Goal: Information Seeking & Learning: Learn about a topic

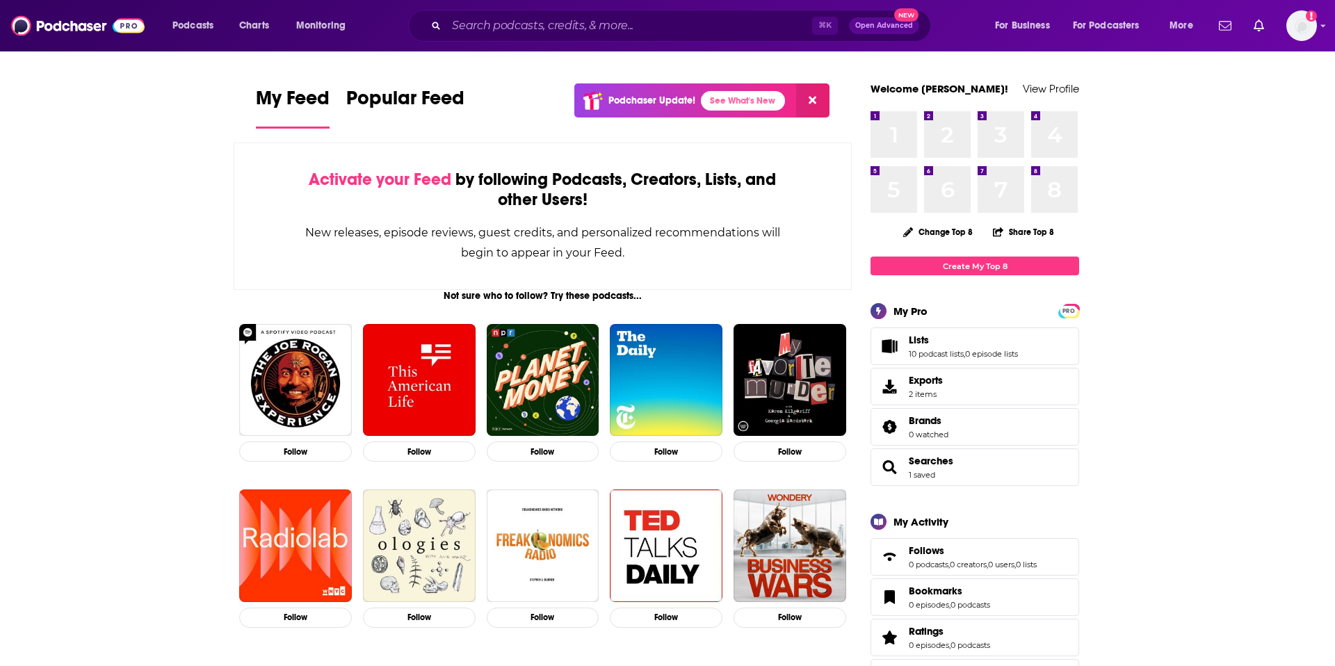
drag, startPoint x: 606, startPoint y: 10, endPoint x: 597, endPoint y: 15, distance: 10.6
click at [606, 10] on div "⌘ K Open Advanced New" at bounding box center [669, 26] width 523 height 32
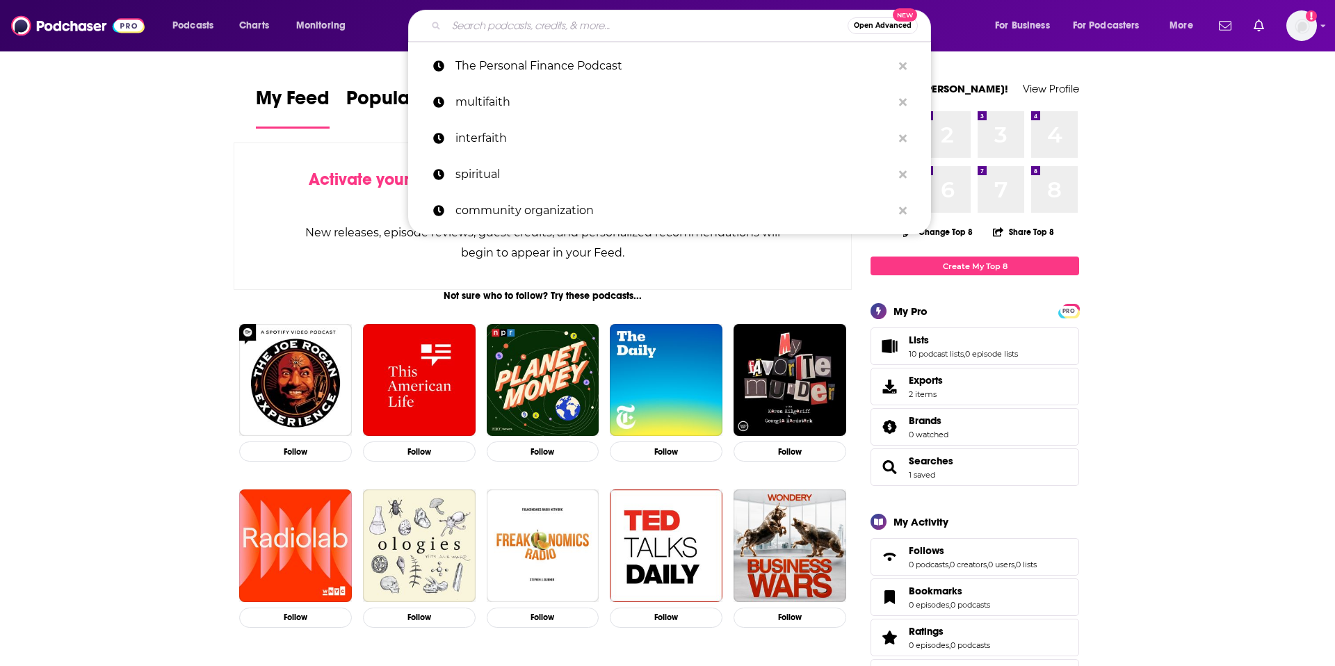
click at [563, 19] on input "Search podcasts, credits, & more..." at bounding box center [646, 26] width 401 height 22
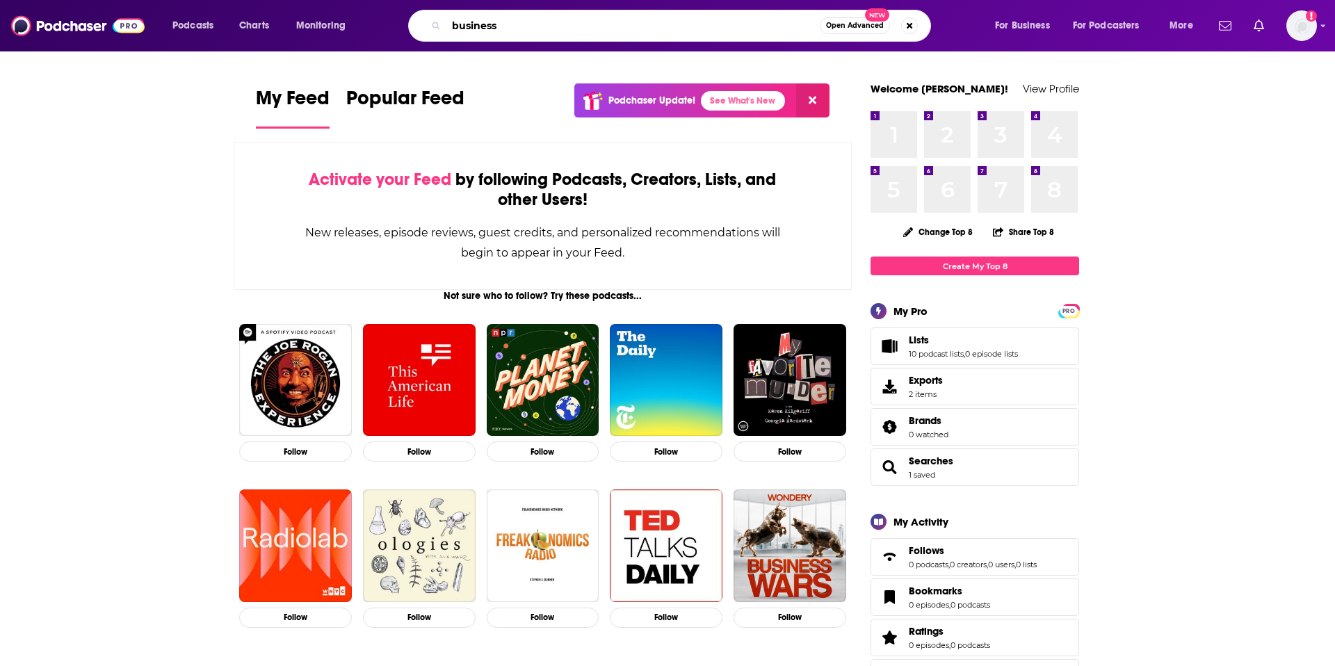
type input "business"
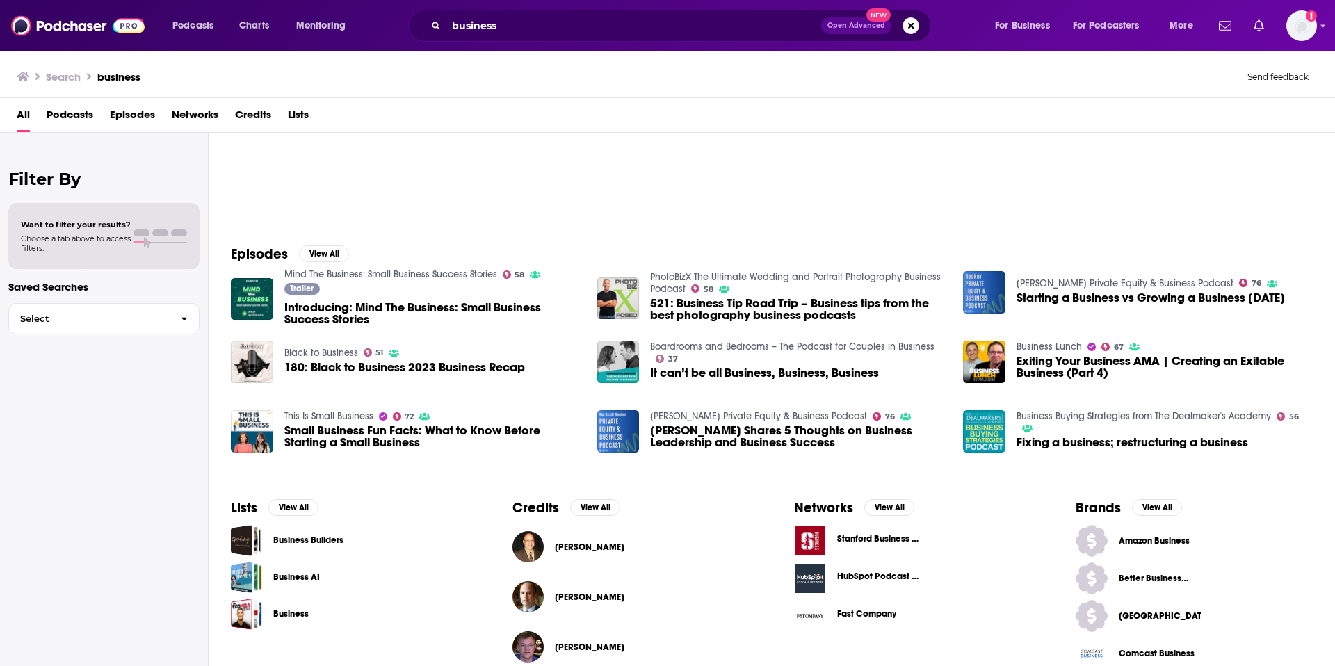
scroll to position [99, 0]
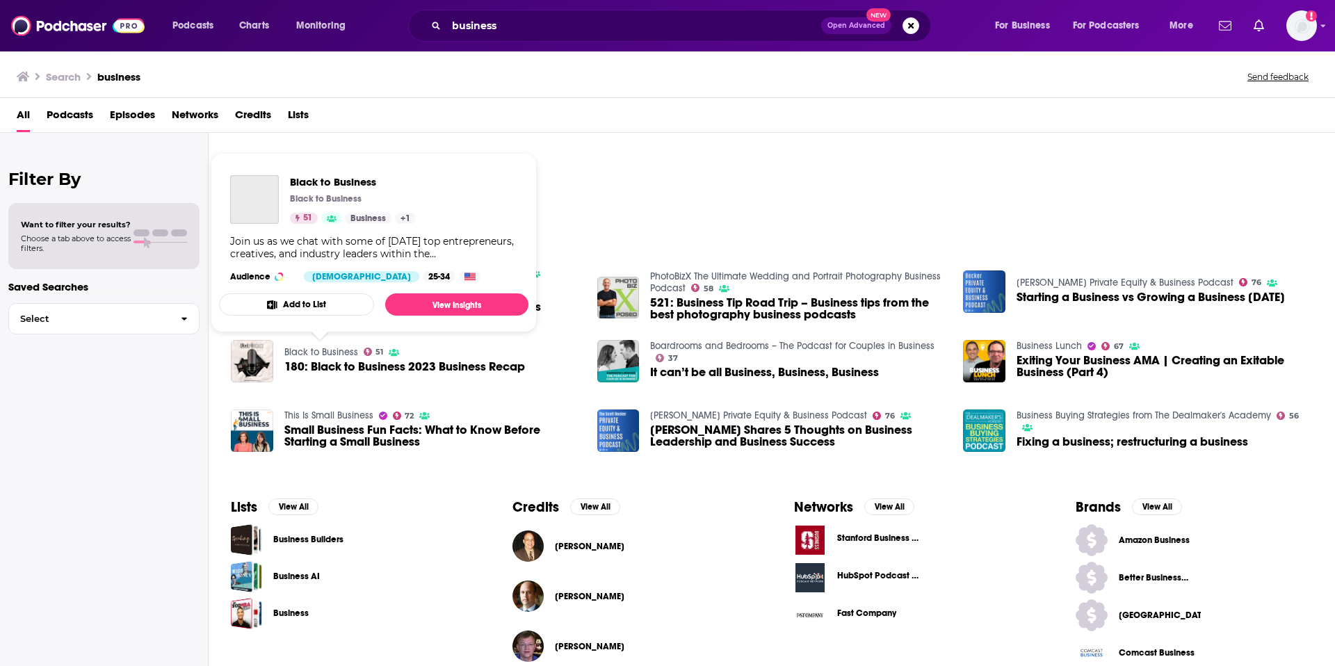
click at [325, 352] on link "Black to Business" at bounding box center [321, 352] width 74 height 12
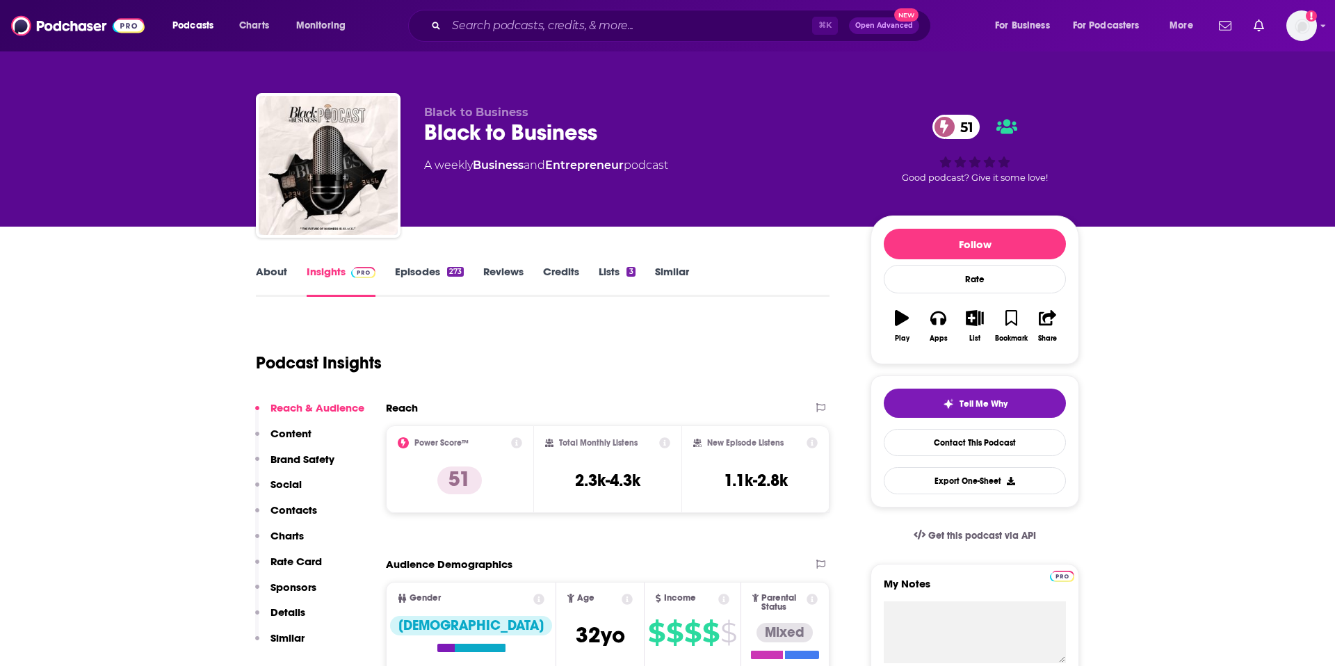
click at [261, 273] on link "About" at bounding box center [271, 281] width 31 height 32
